Goal: Task Accomplishment & Management: Manage account settings

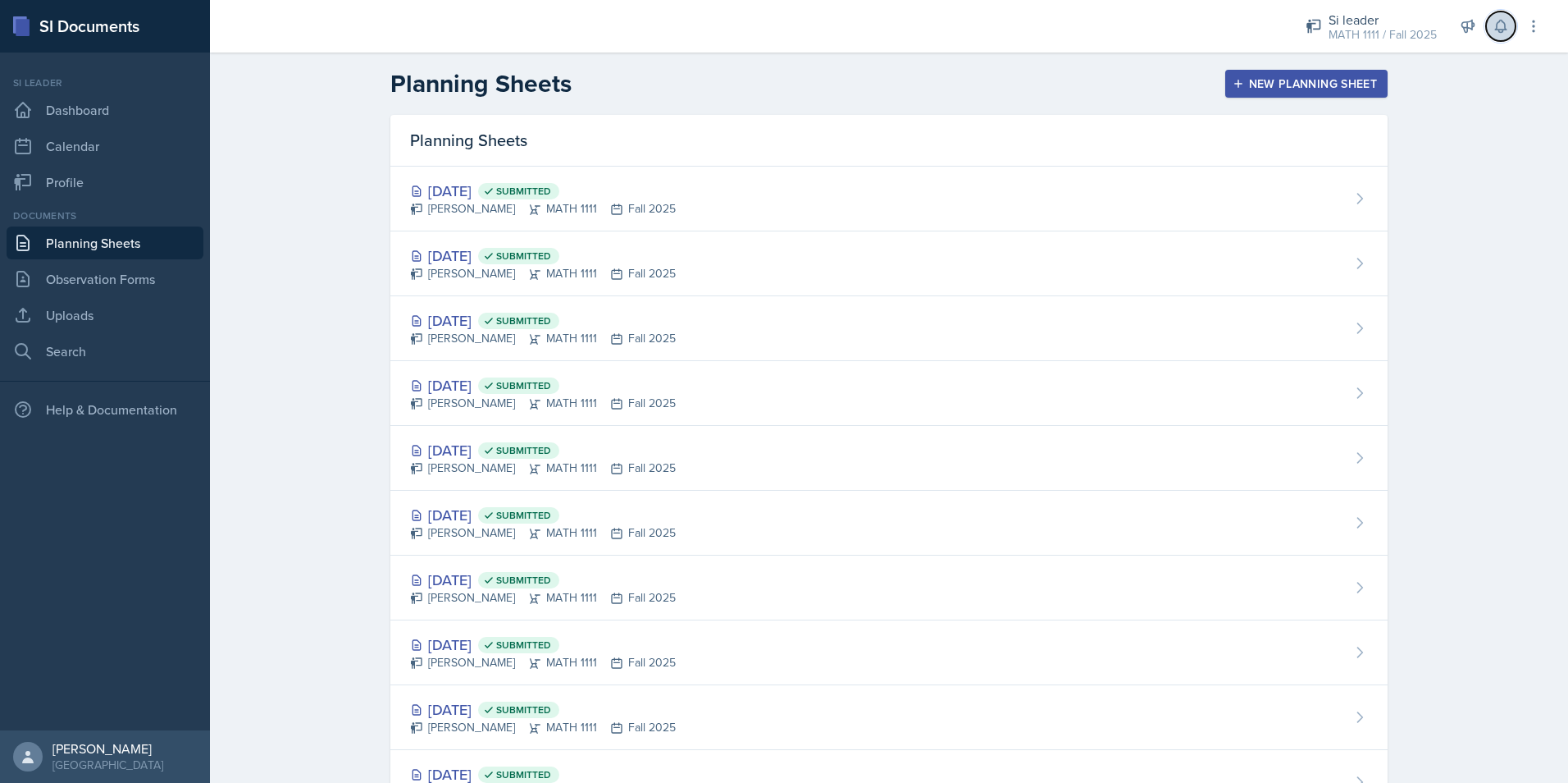
click at [1500, 24] on icon at bounding box center [1501, 26] width 16 height 16
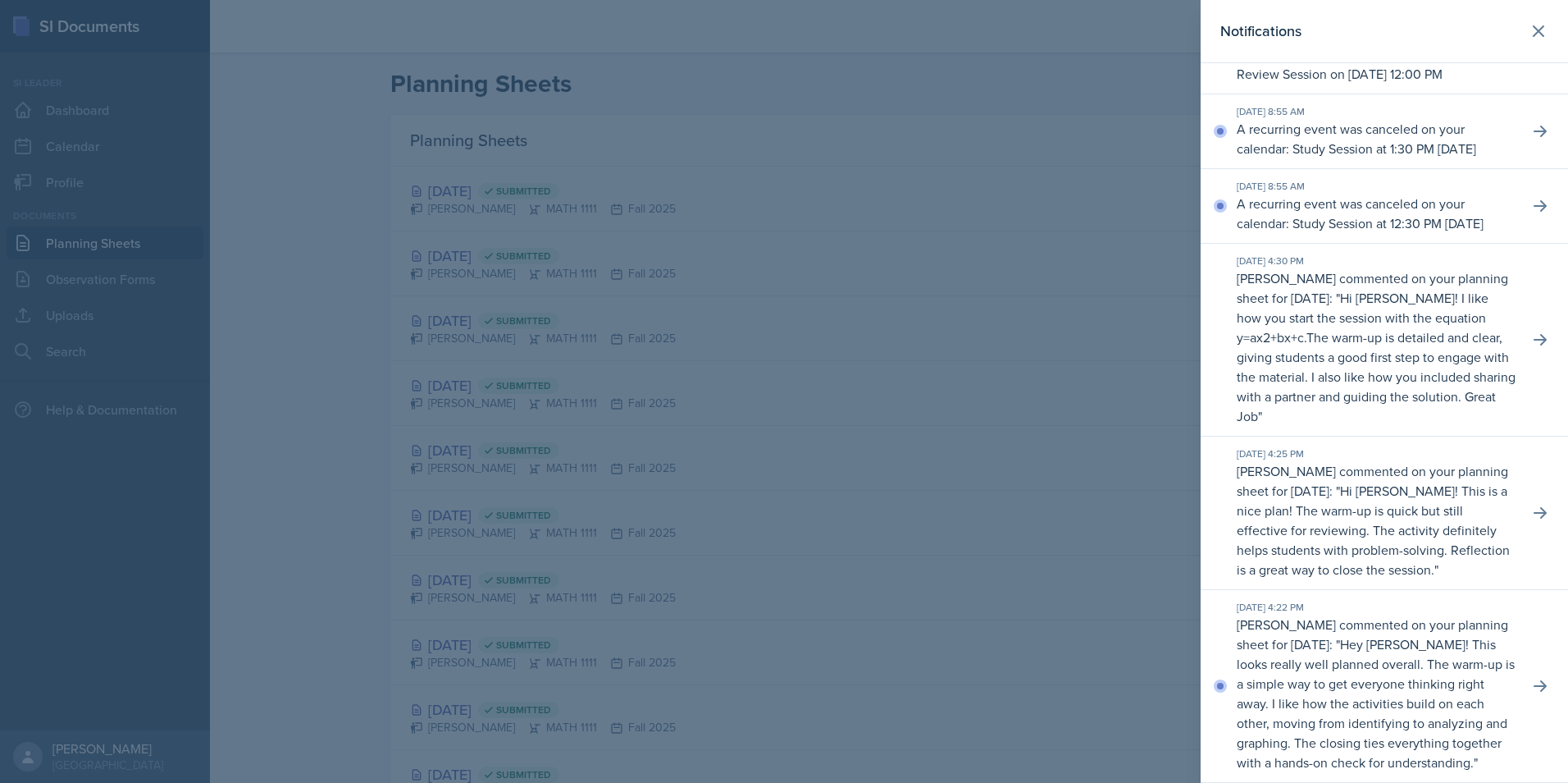
scroll to position [82, 0]
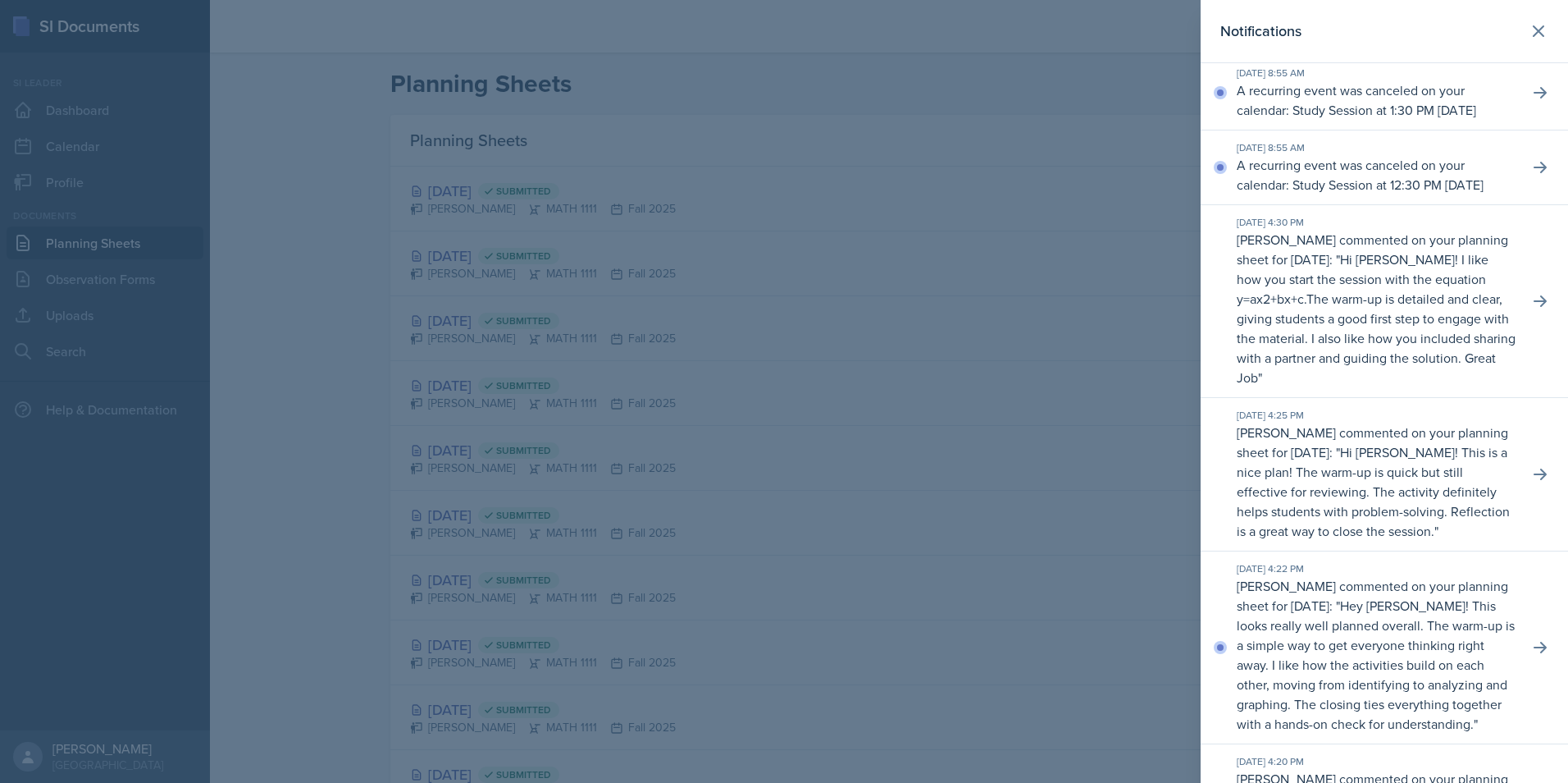
drag, startPoint x: 1261, startPoint y: 284, endPoint x: 1368, endPoint y: 270, distance: 107.9
click at [1368, 270] on div "[DATE] 4:30 PM [PERSON_NAME] commented on your planning sheet for [DATE]: " Hi …" at bounding box center [1384, 301] width 367 height 193
drag, startPoint x: 1368, startPoint y: 270, endPoint x: 1342, endPoint y: 280, distance: 27.9
click at [1350, 321] on p "[PERSON_NAME] commented on your planning sheet for [DATE]: " Hi Alyssa! I like …" at bounding box center [1376, 309] width 279 height 157
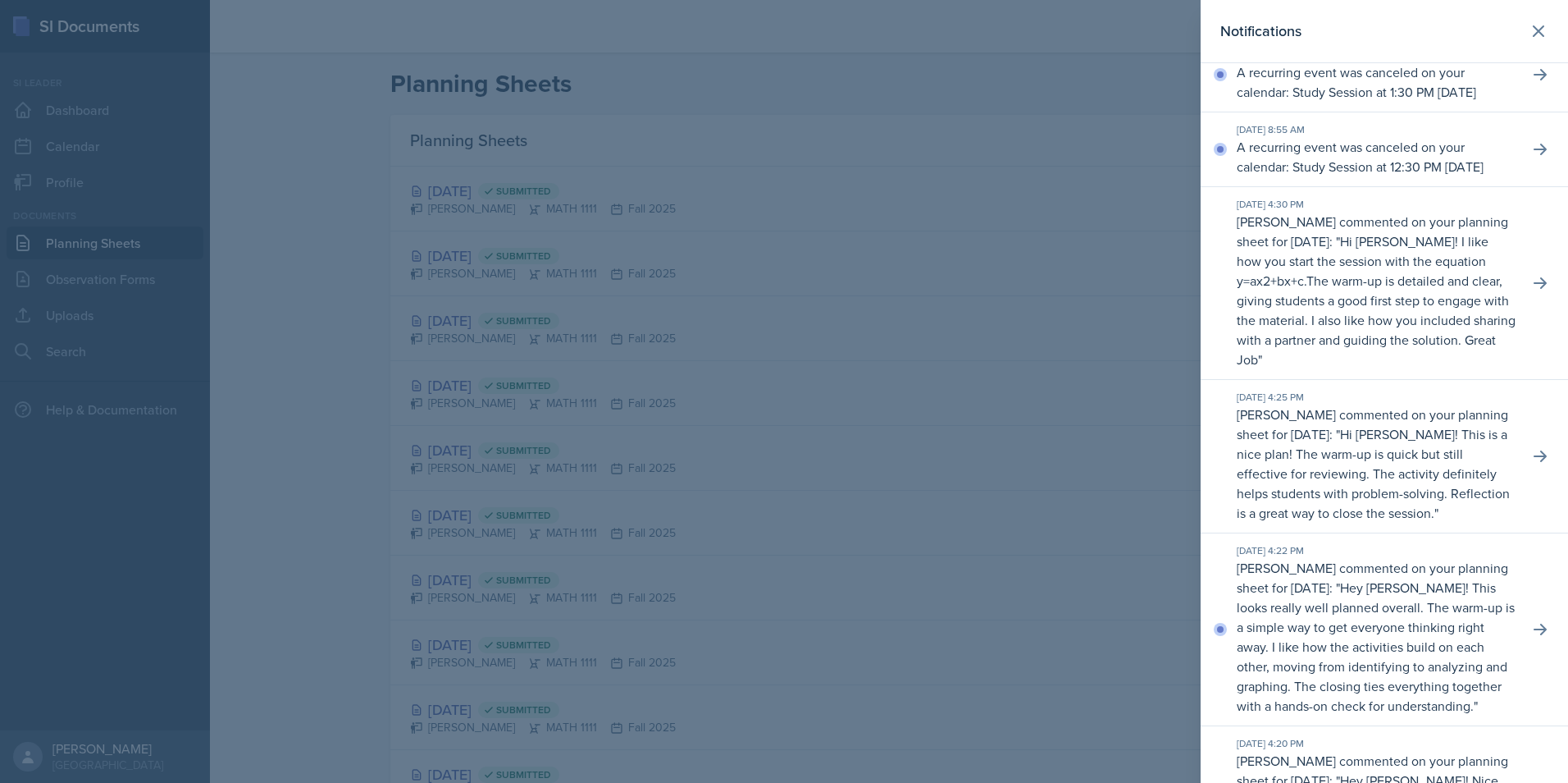
scroll to position [0, 0]
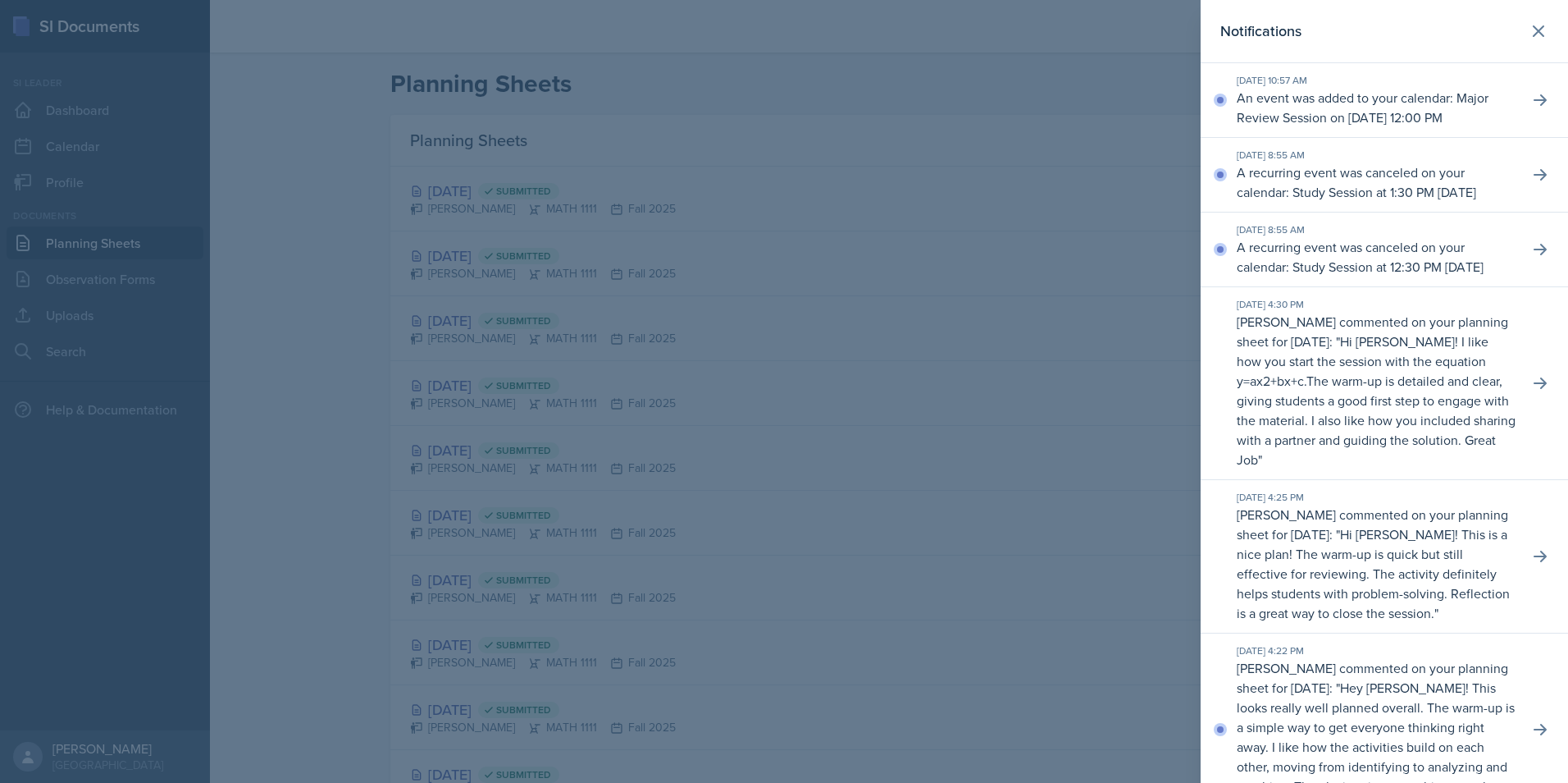
drag, startPoint x: 1243, startPoint y: 360, endPoint x: 1406, endPoint y: 360, distance: 163.0
click at [1406, 312] on div "[DATE] 4:30 PM" at bounding box center [1376, 304] width 279 height 15
click at [455, 268] on div at bounding box center [784, 392] width 1568 height 783
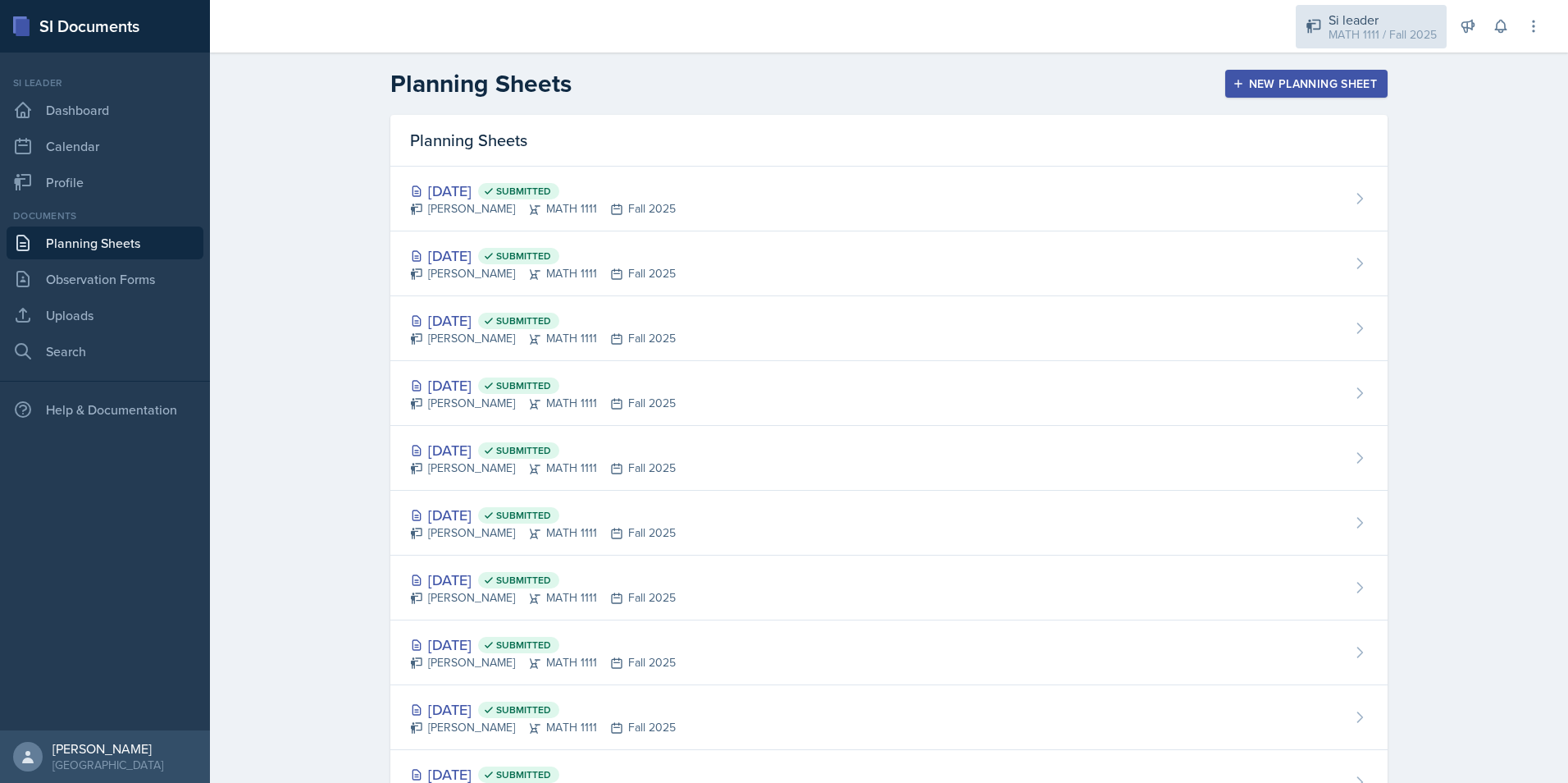
click at [1423, 28] on div "MATH 1111 / Fall 2025" at bounding box center [1382, 35] width 108 height 17
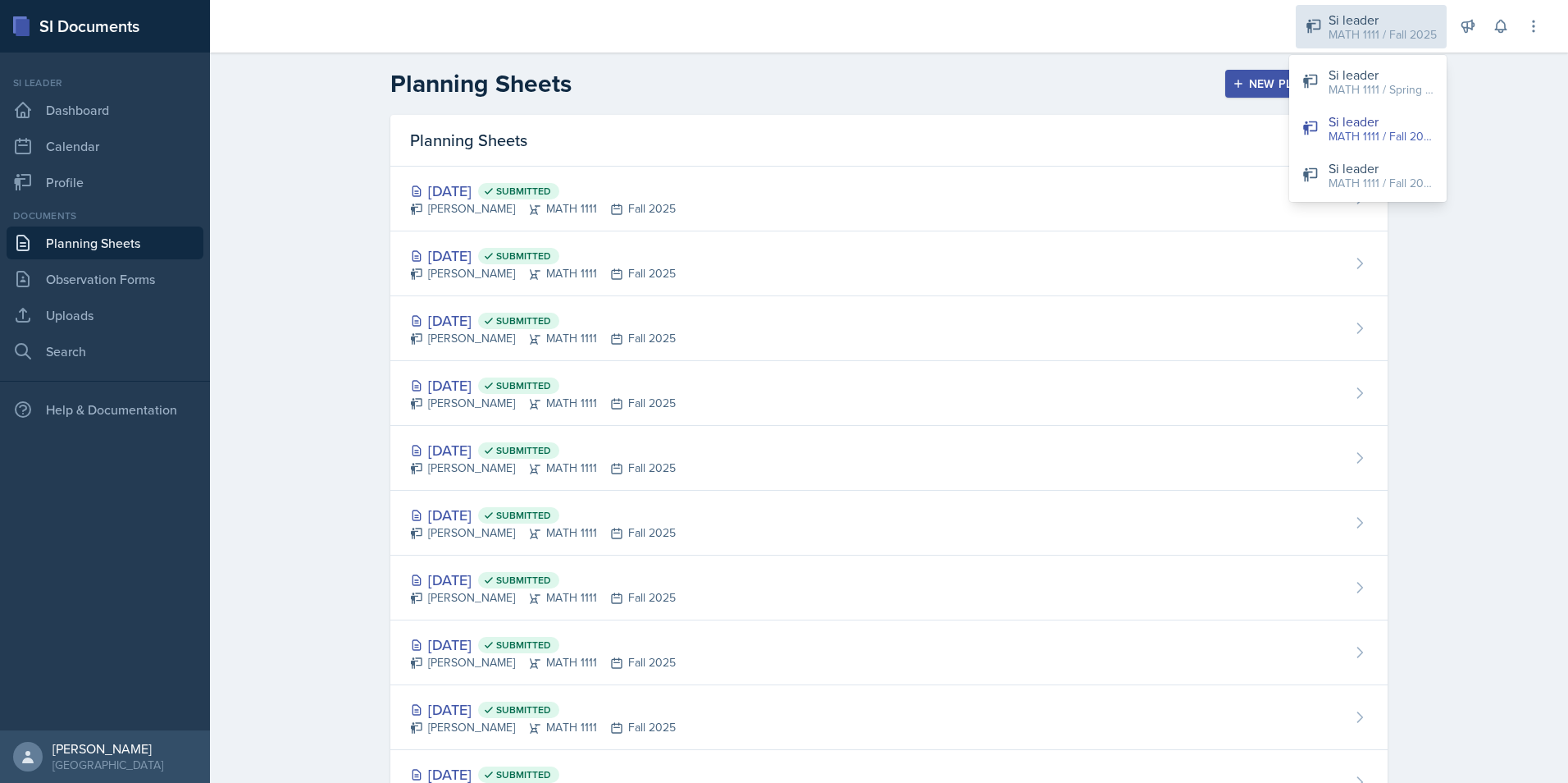
click at [1423, 28] on div "MATH 1111 / Fall 2025" at bounding box center [1382, 35] width 108 height 17
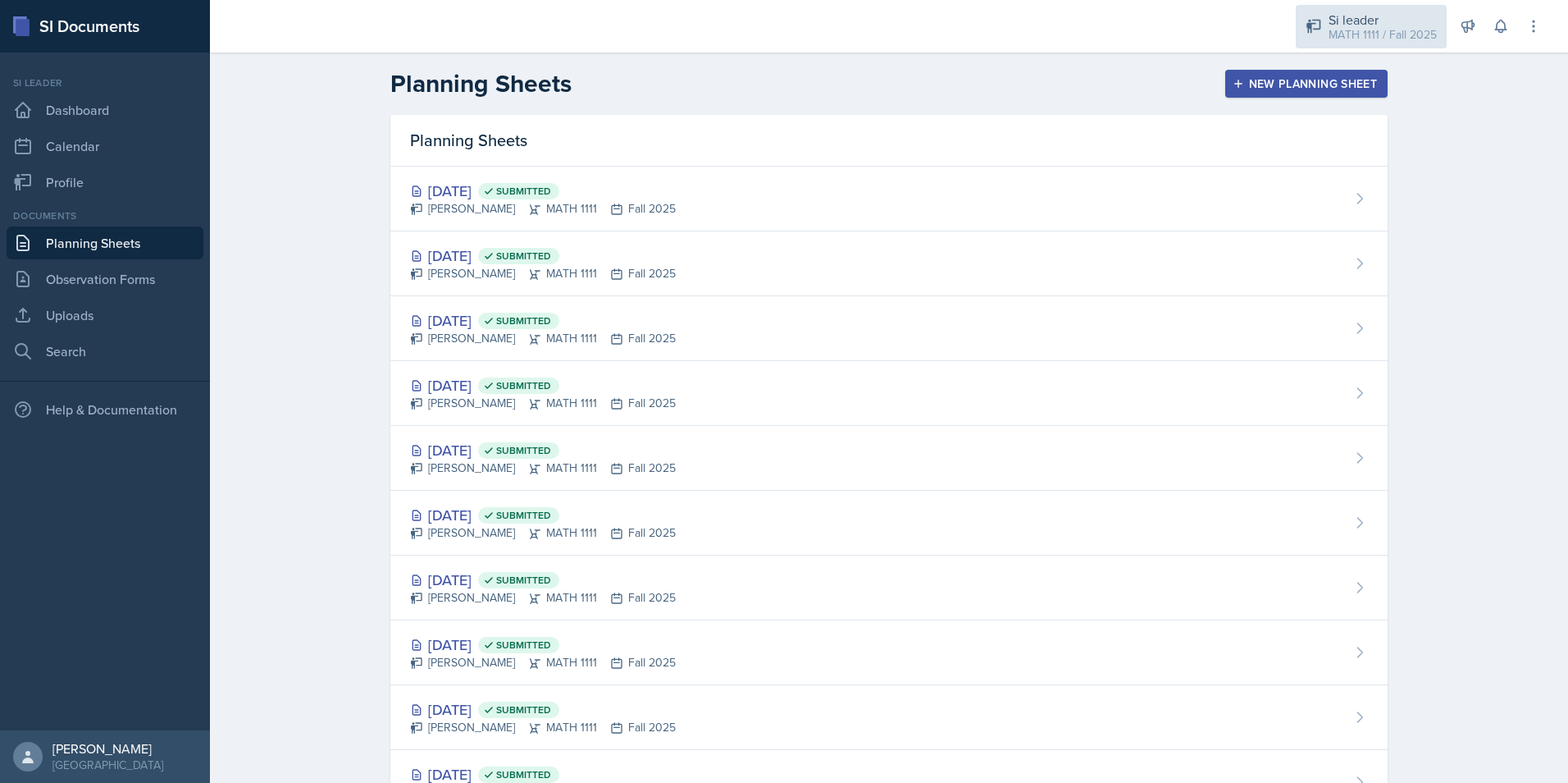
click at [1431, 26] on div "MATH 1111 / Fall 2025" at bounding box center [1382, 35] width 108 height 17
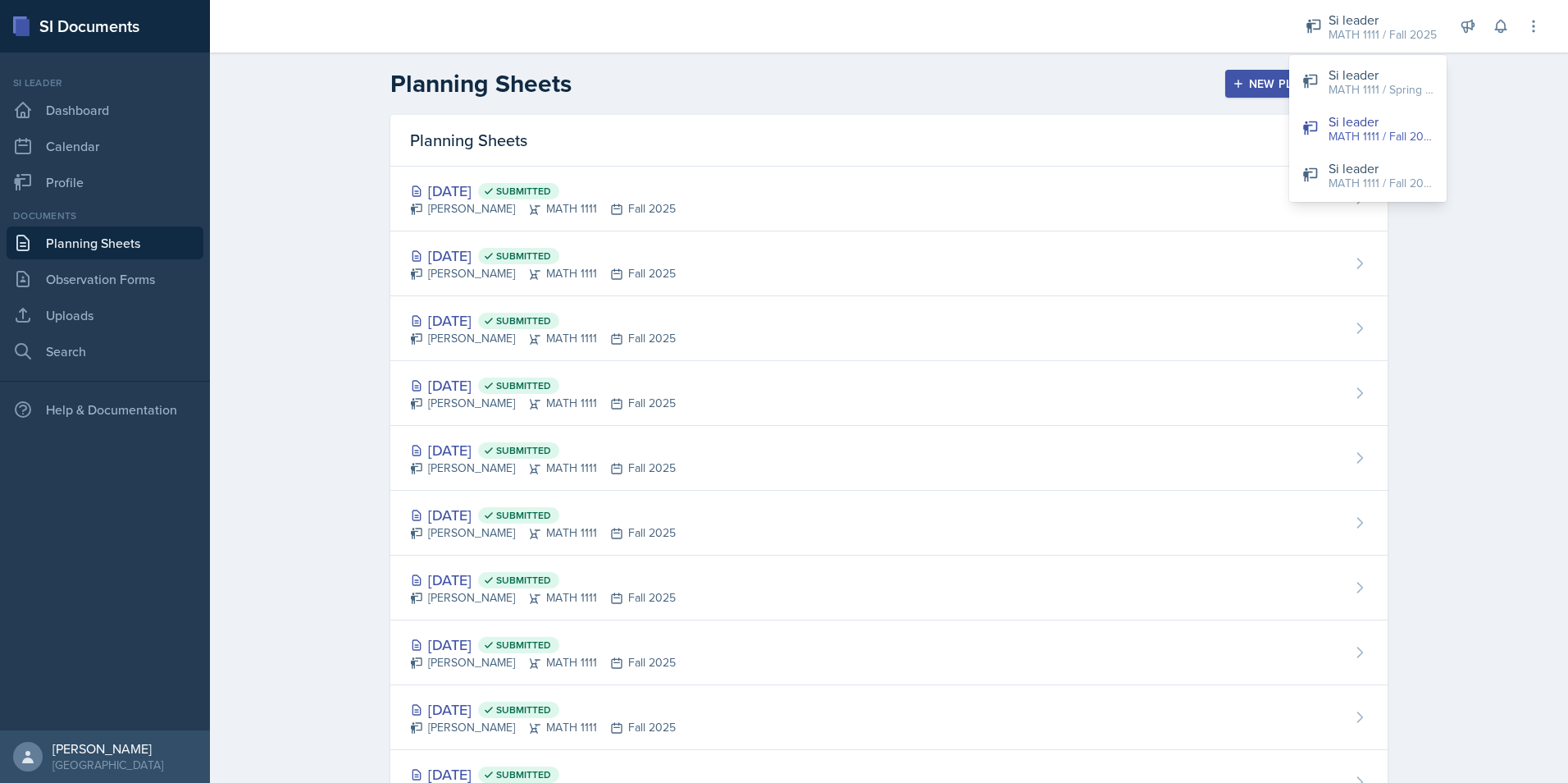
click at [1483, 217] on div "Planning Sheets New Planning Sheet Planning Sheets [DATE] Submitted [PERSON_NAM…" at bounding box center [889, 518] width 1358 height 931
